Goal: Transaction & Acquisition: Purchase product/service

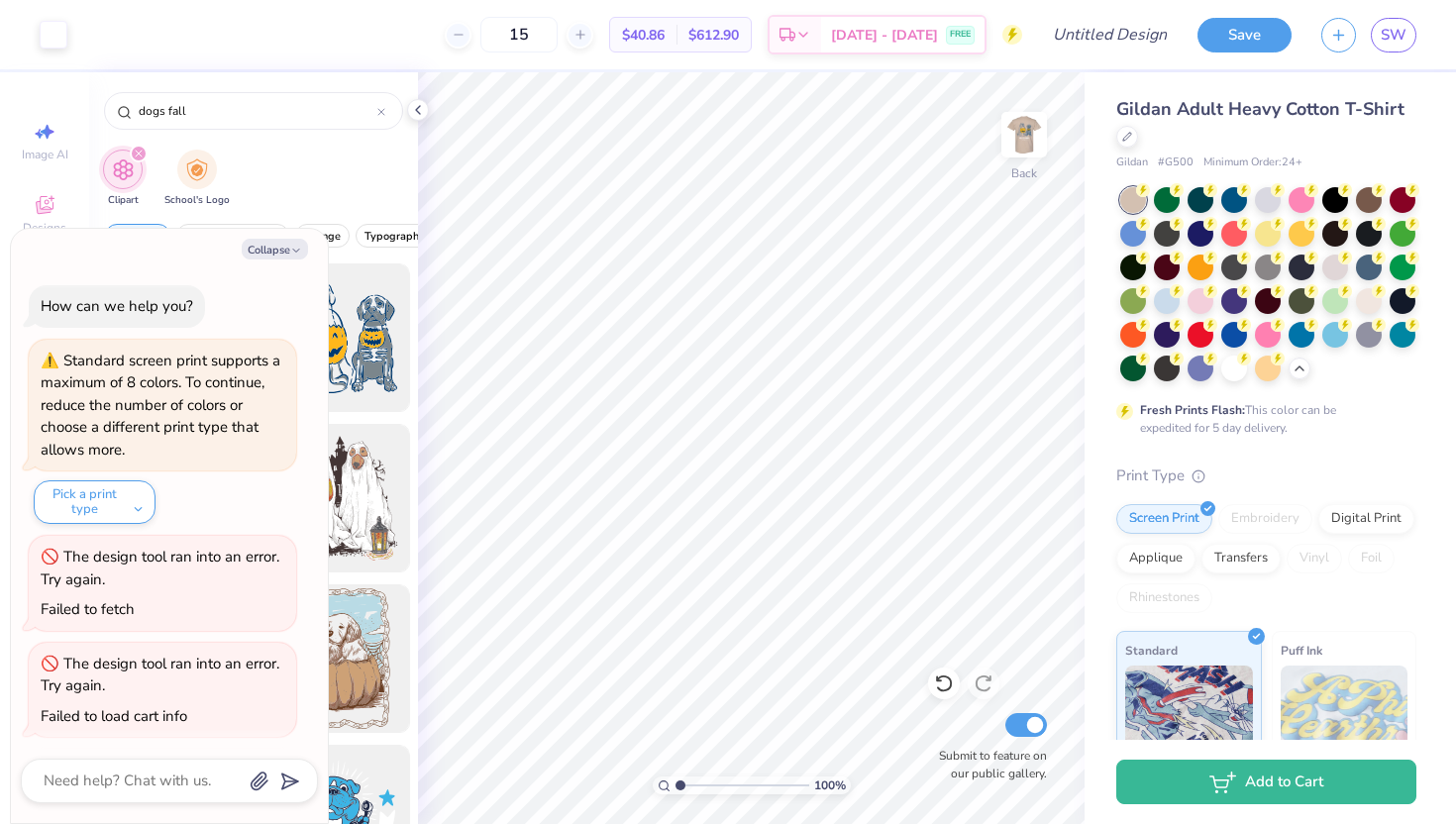
scroll to position [323, 0]
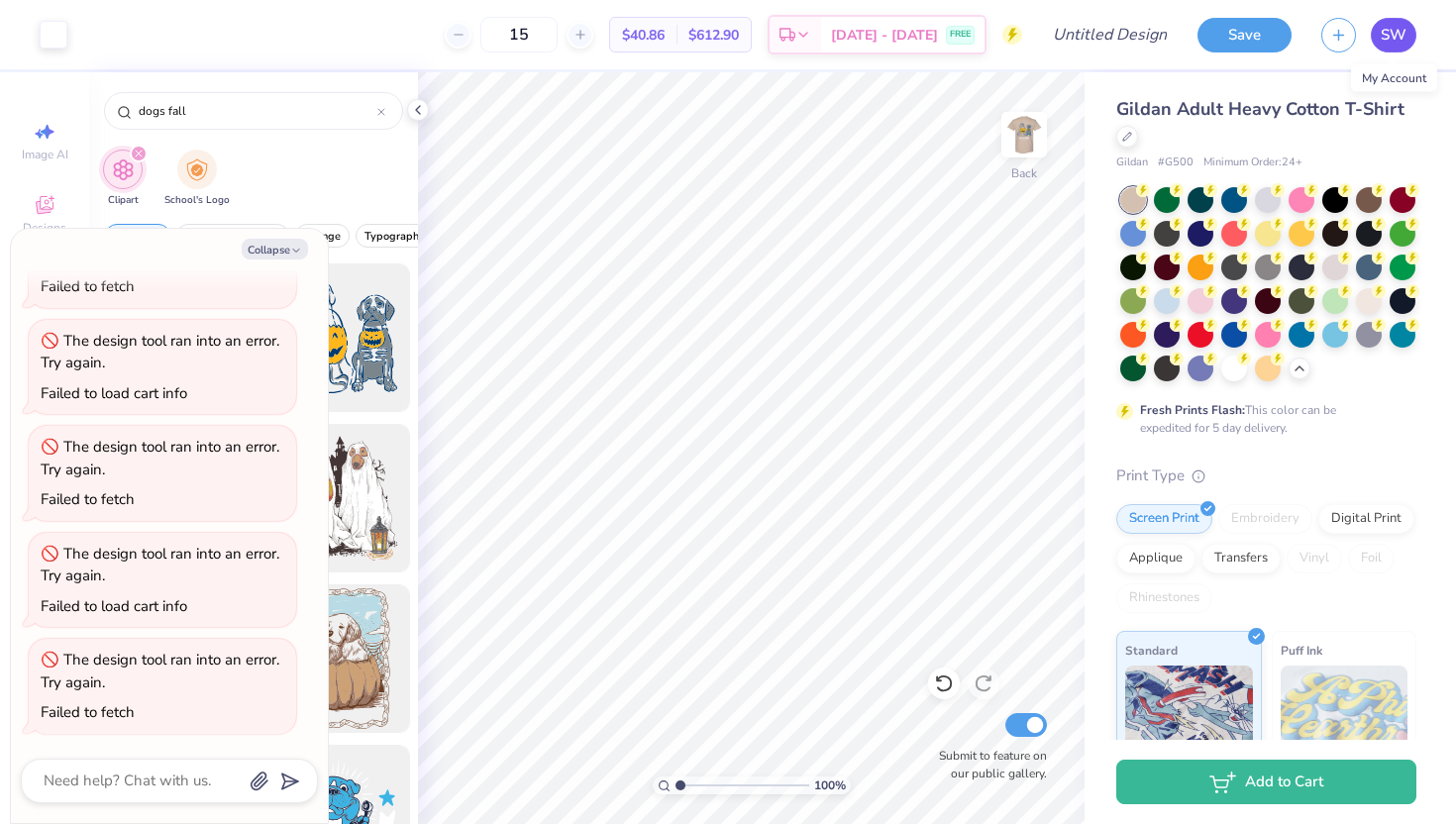
click at [1399, 31] on span "SW" at bounding box center [1393, 35] width 26 height 23
type textarea "x"
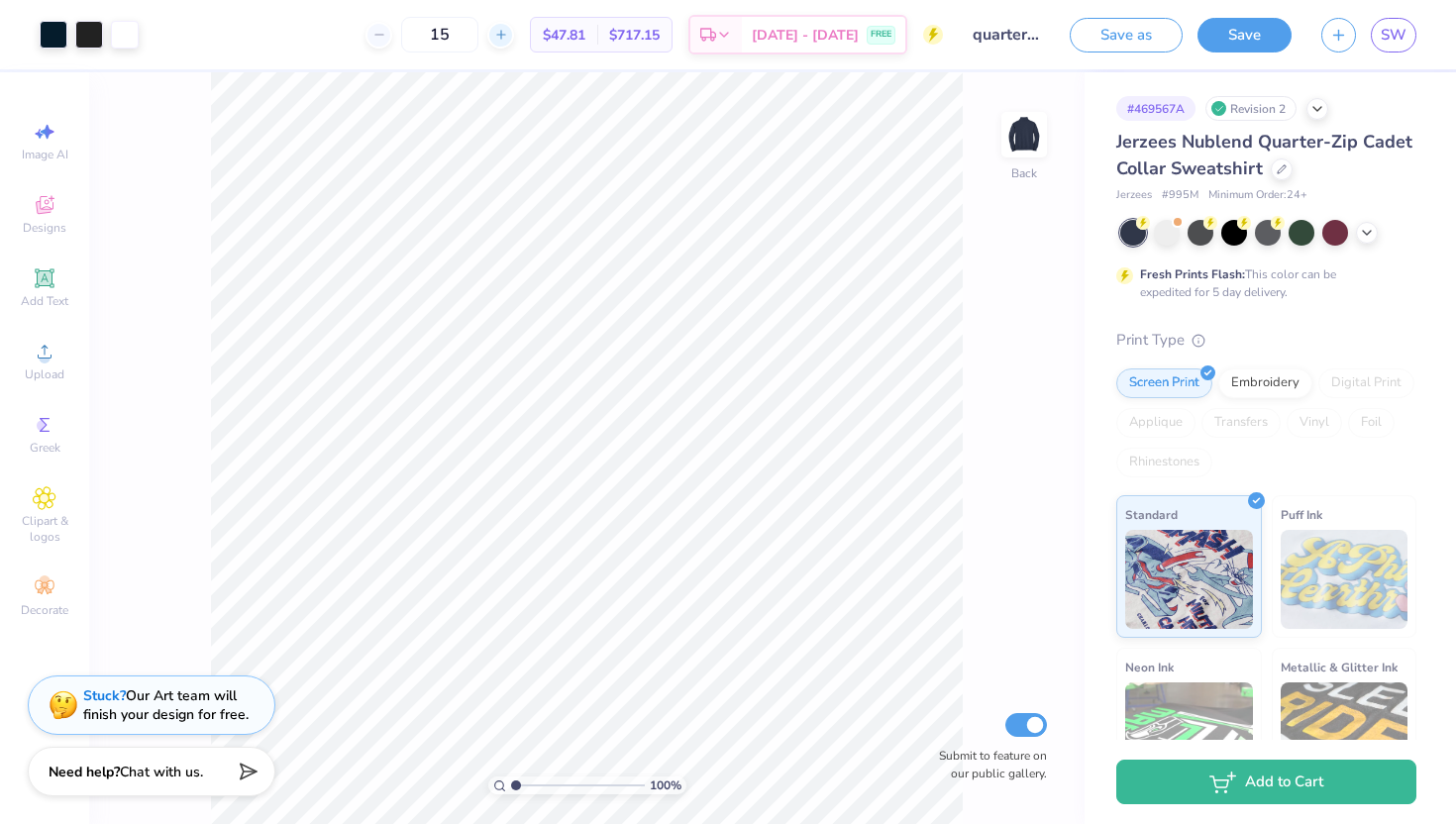
click at [514, 46] on div at bounding box center [500, 35] width 27 height 27
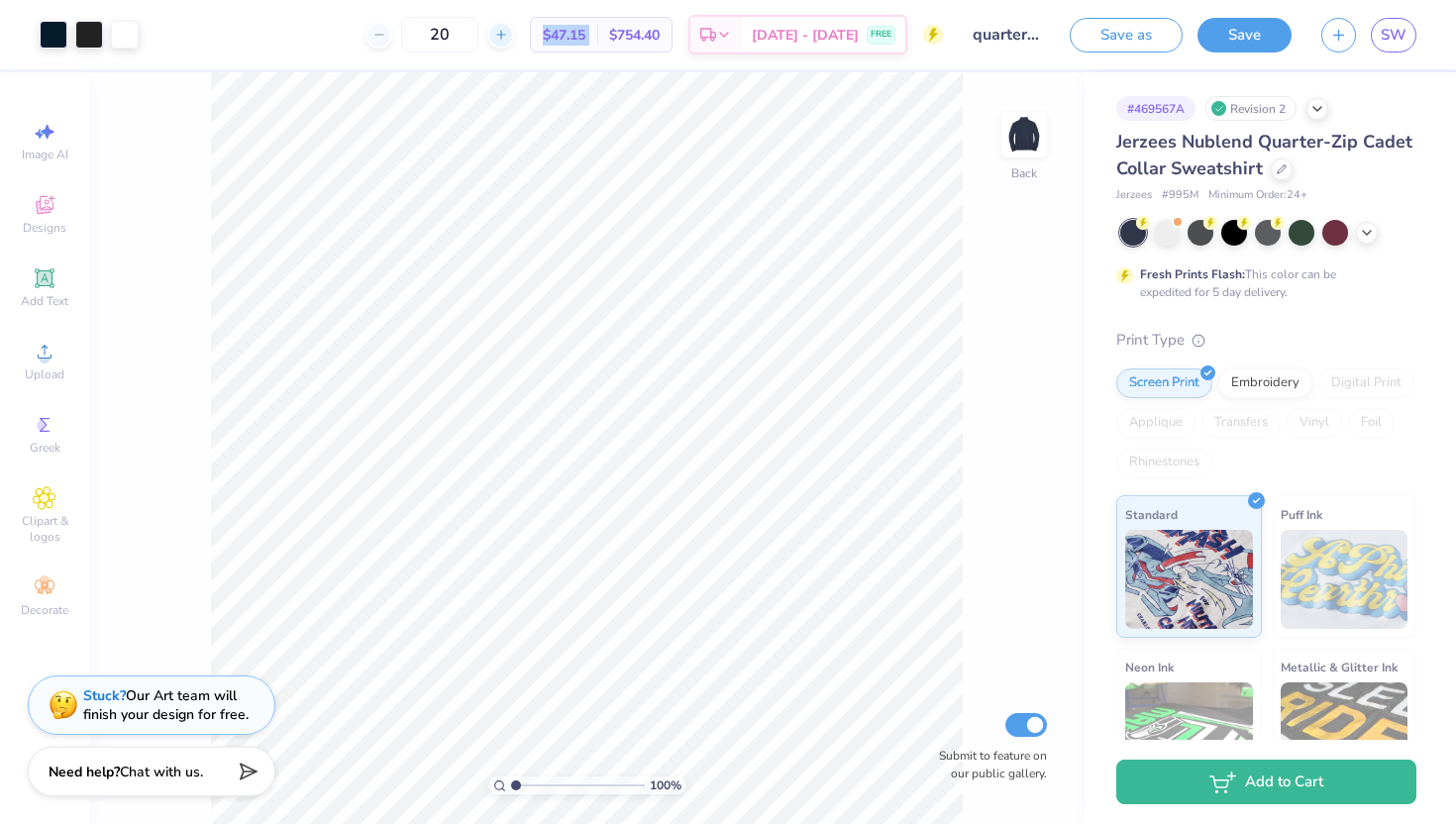
click at [514, 46] on div at bounding box center [500, 35] width 27 height 27
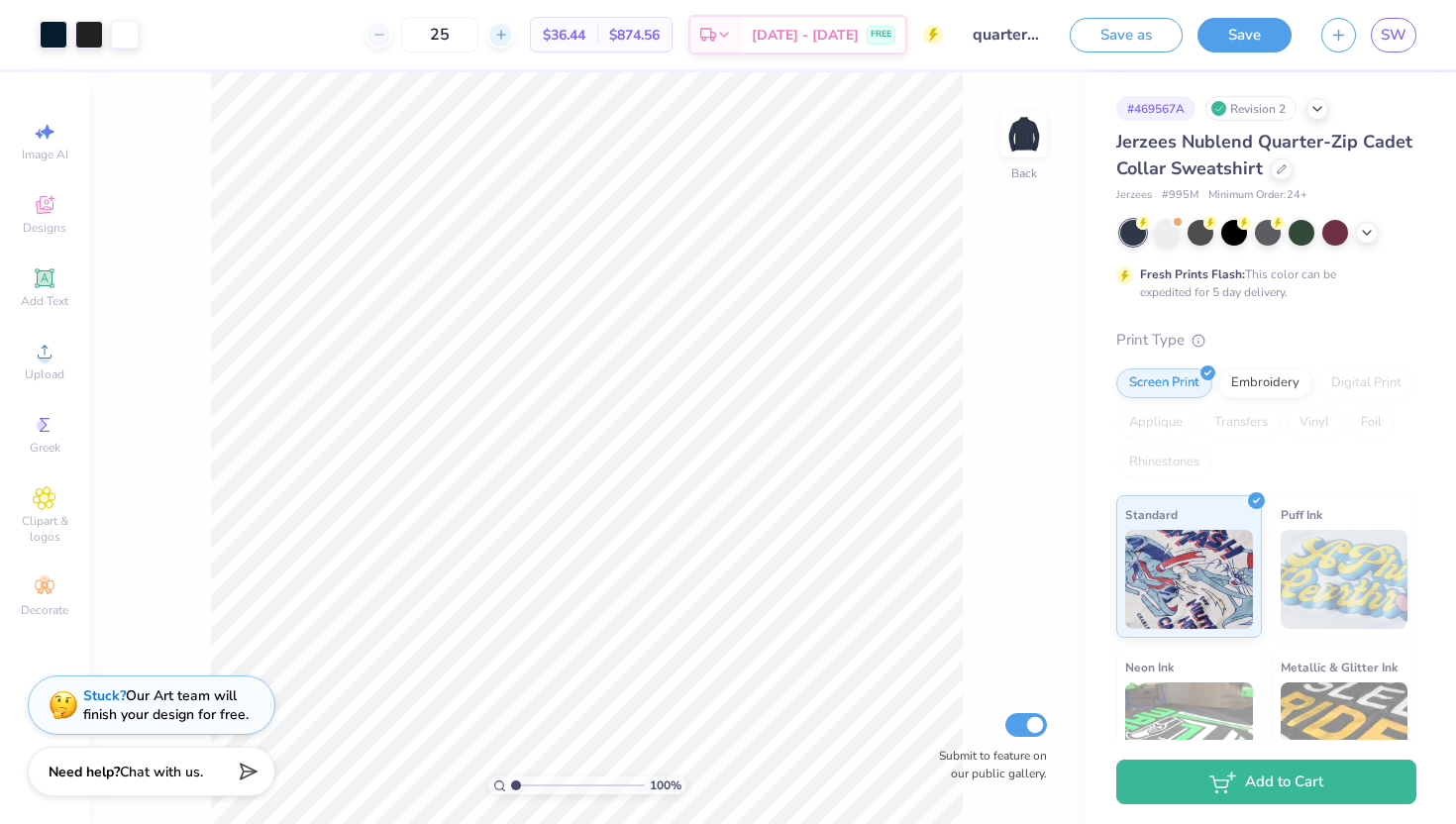
click at [514, 46] on div at bounding box center [500, 35] width 27 height 27
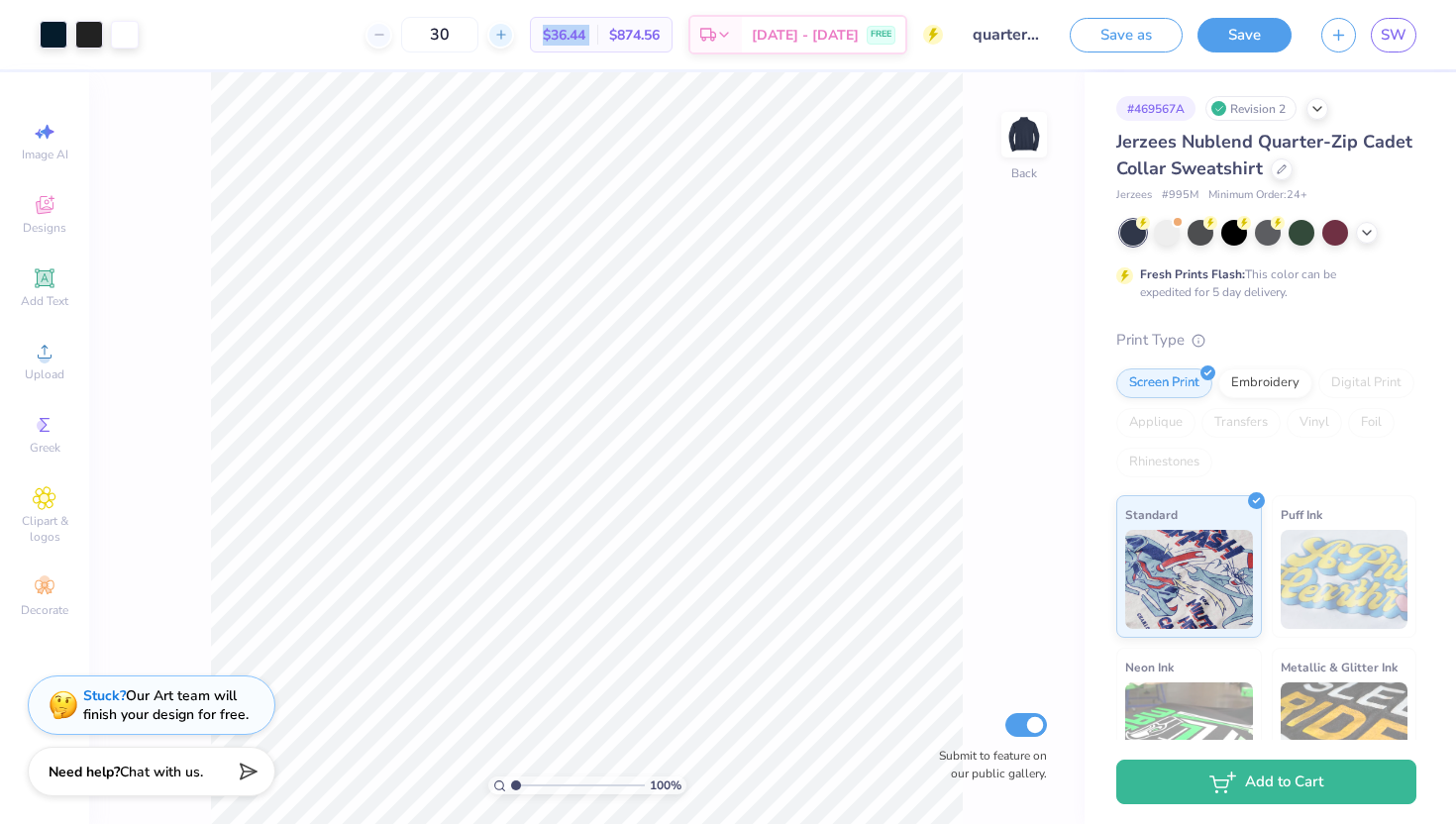
click at [514, 46] on div at bounding box center [500, 35] width 27 height 27
click at [478, 46] on input "31" at bounding box center [440, 35] width 78 height 36
click at [497, 37] on icon at bounding box center [490, 35] width 14 height 14
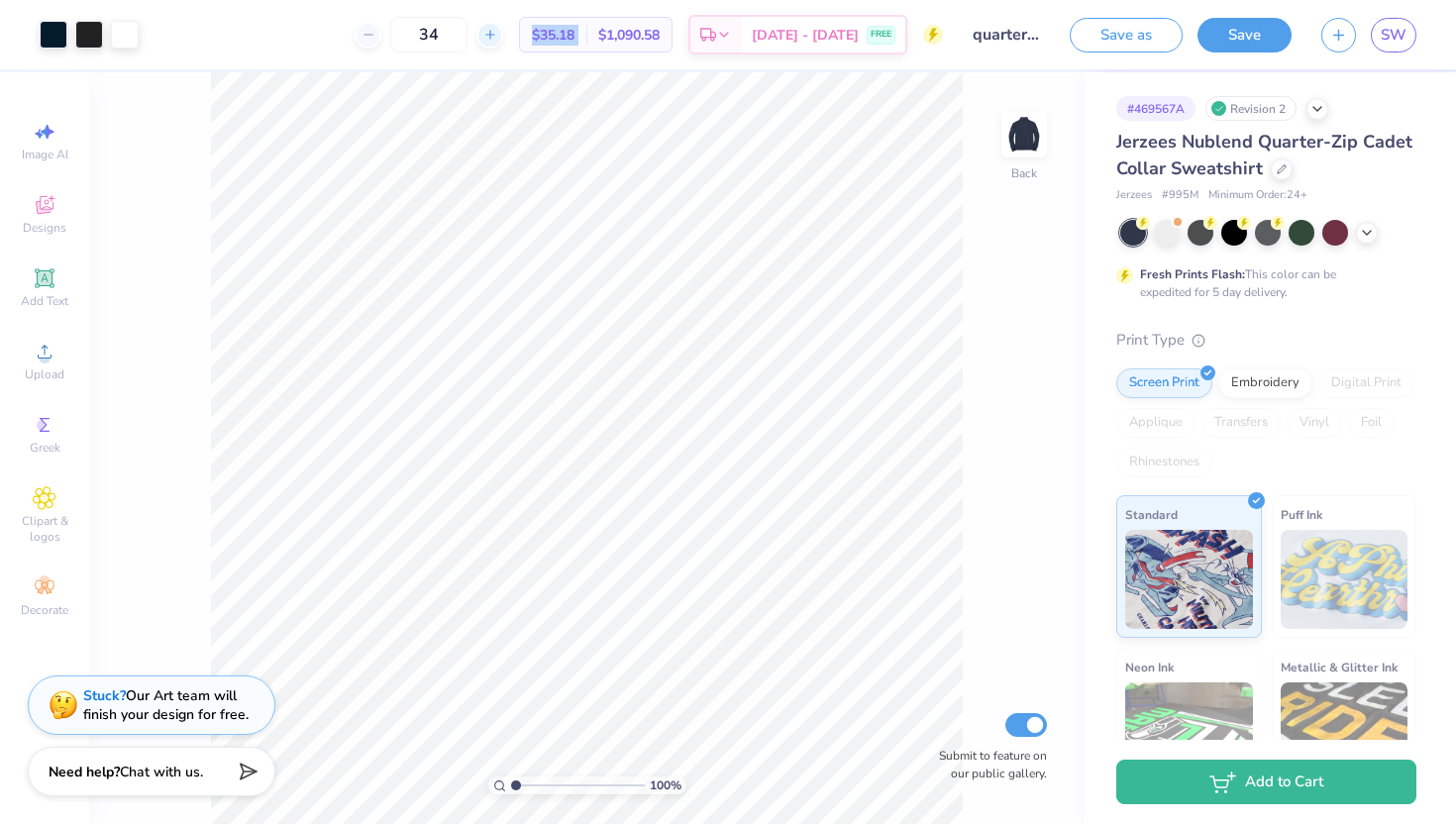
click at [497, 37] on icon at bounding box center [490, 35] width 14 height 14
type input "35"
click at [575, 37] on span "$34.70" at bounding box center [553, 35] width 43 height 21
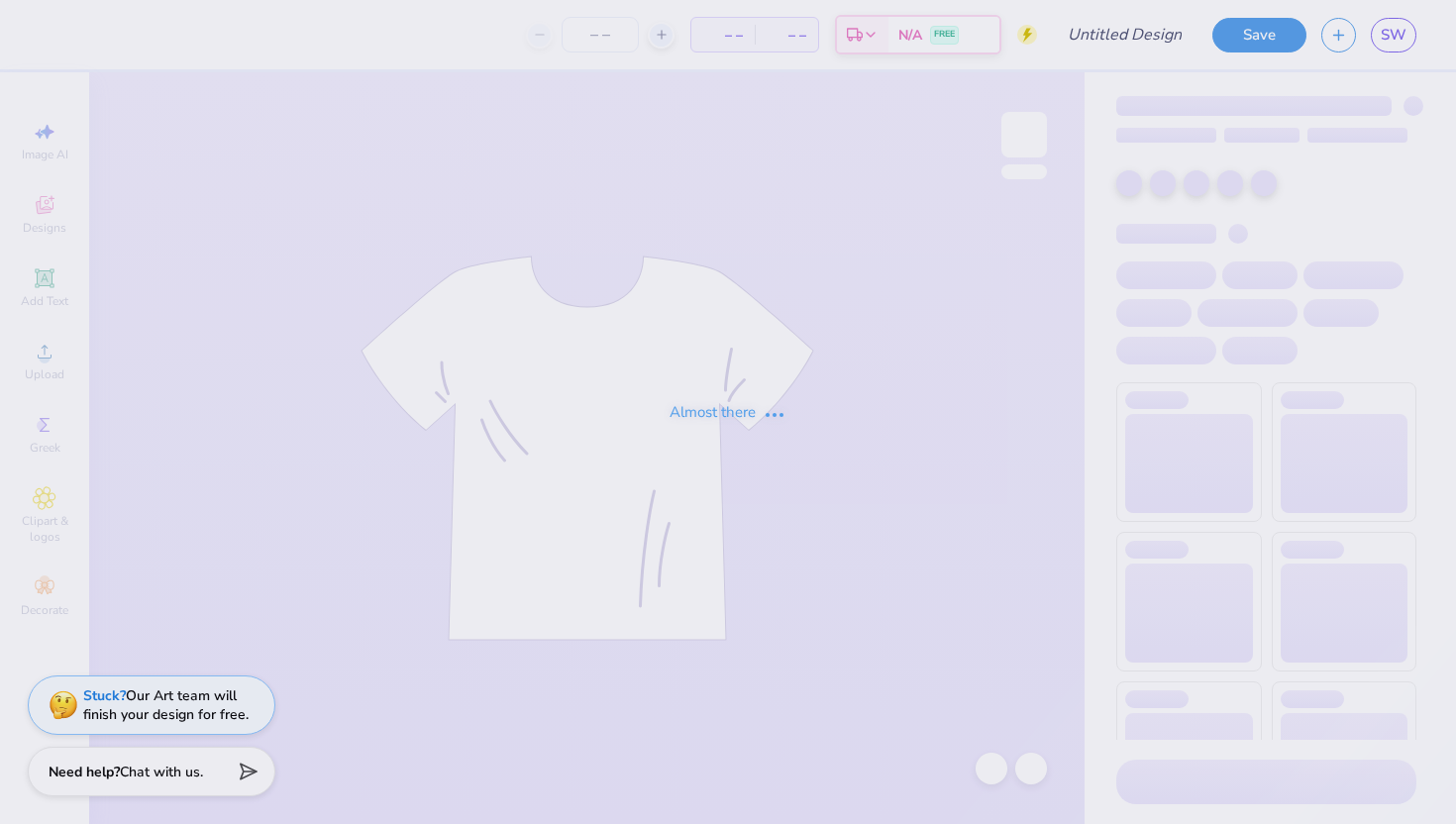
type input "Phi beta lamda gameday"
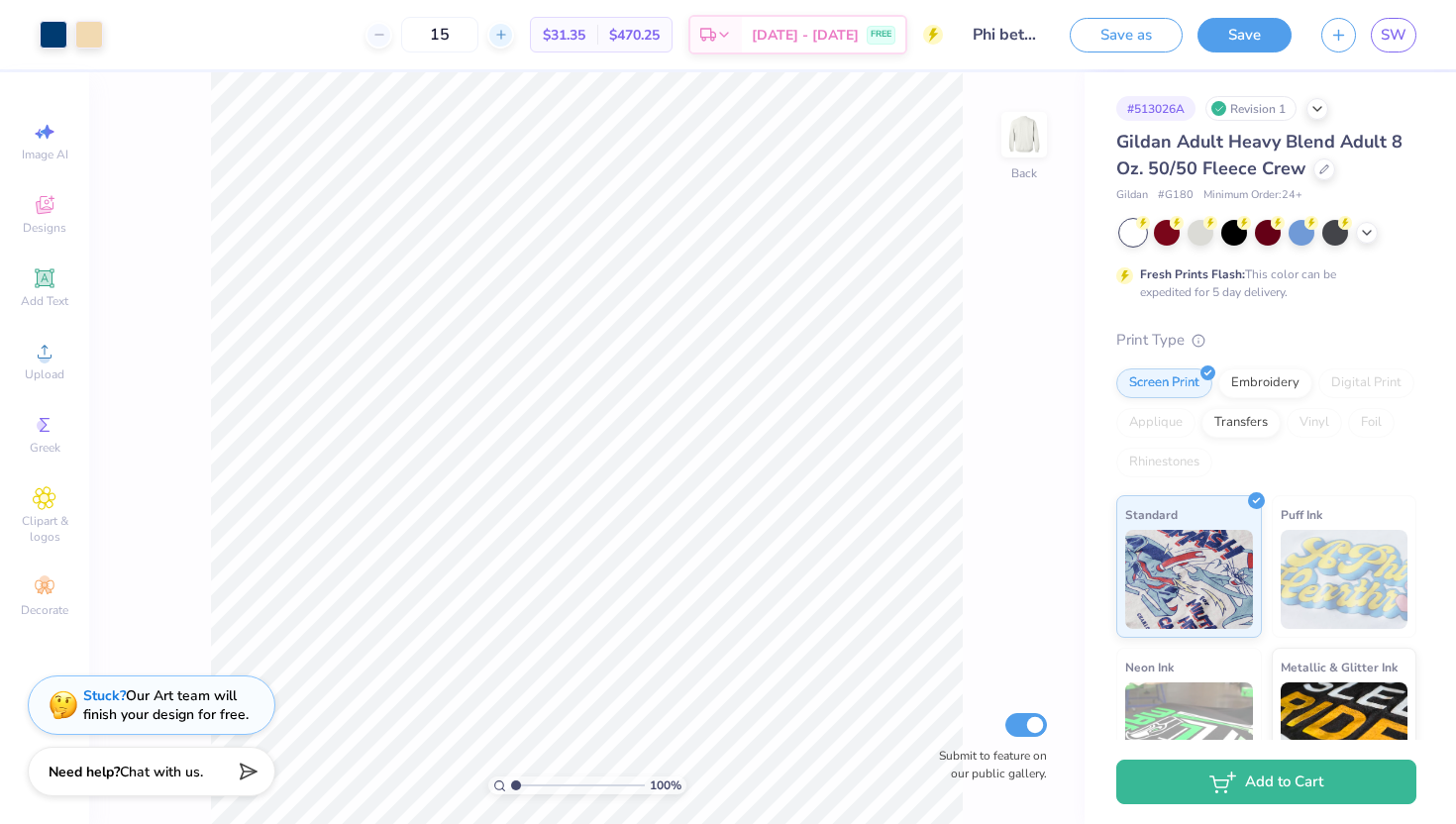
click at [514, 32] on div at bounding box center [500, 35] width 27 height 27
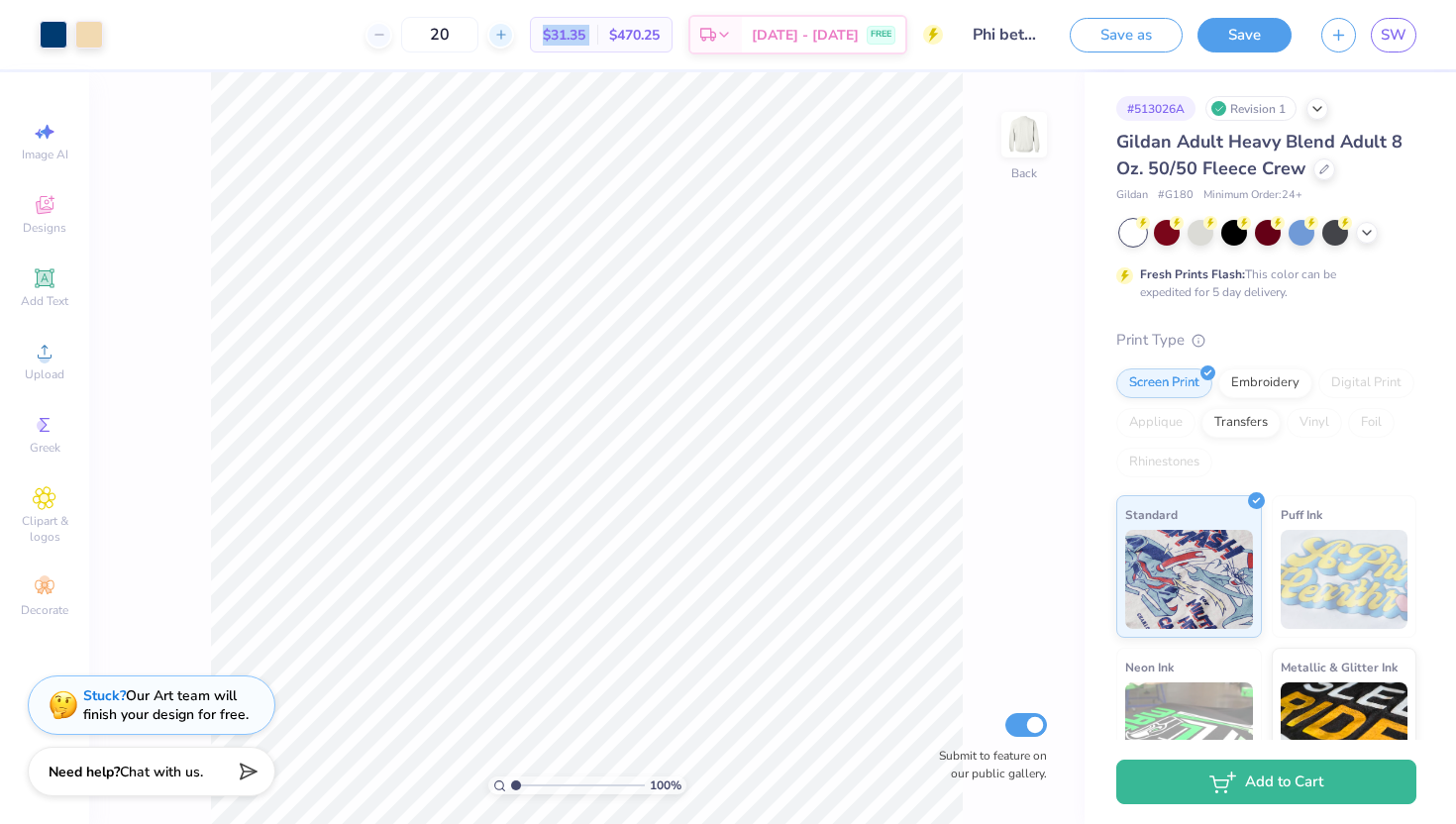
click at [514, 32] on div at bounding box center [500, 35] width 27 height 27
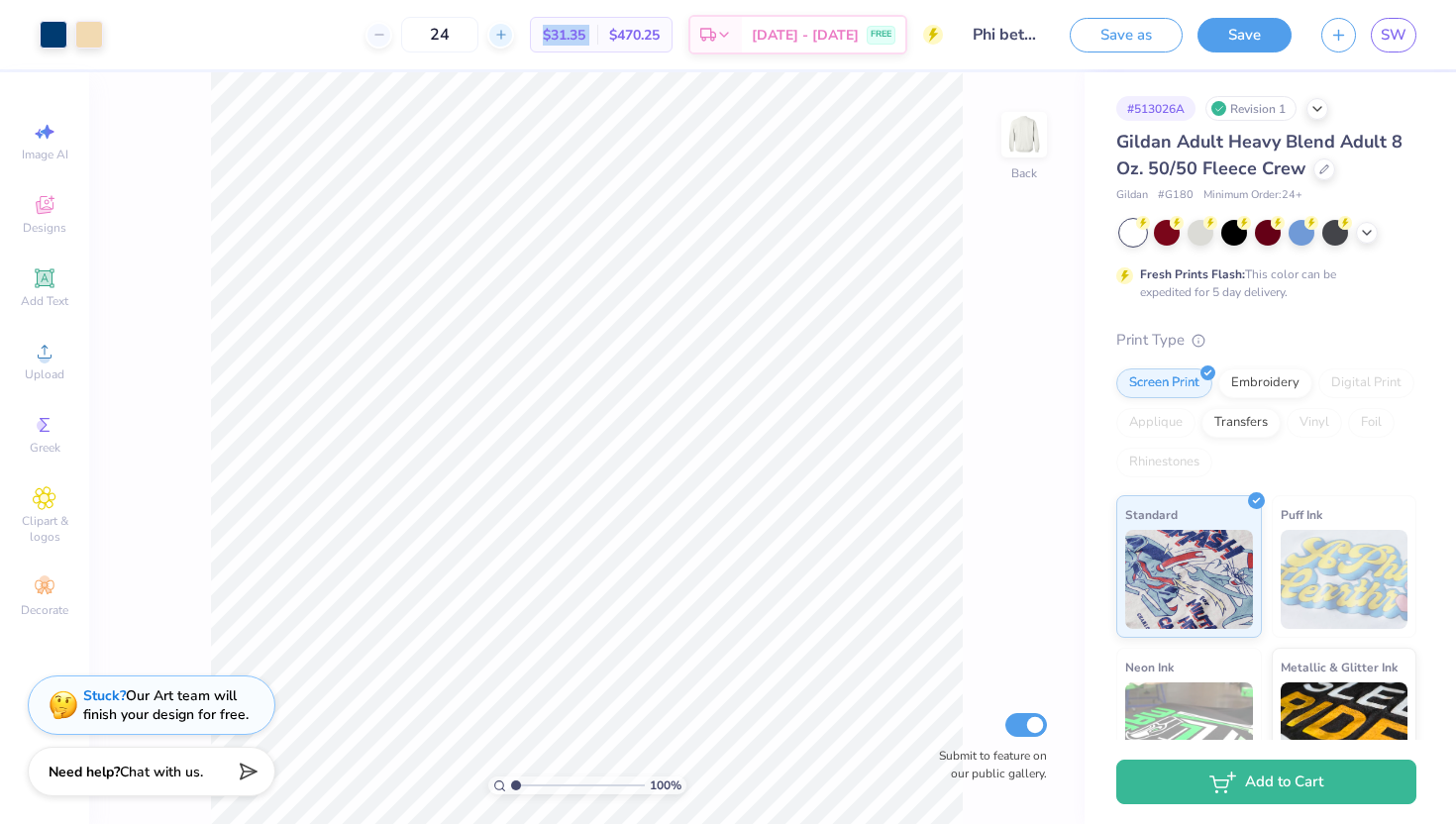
type input "25"
click at [1395, 36] on span "SW" at bounding box center [1393, 35] width 26 height 23
